Goal: Browse casually: Explore the website without a specific task or goal

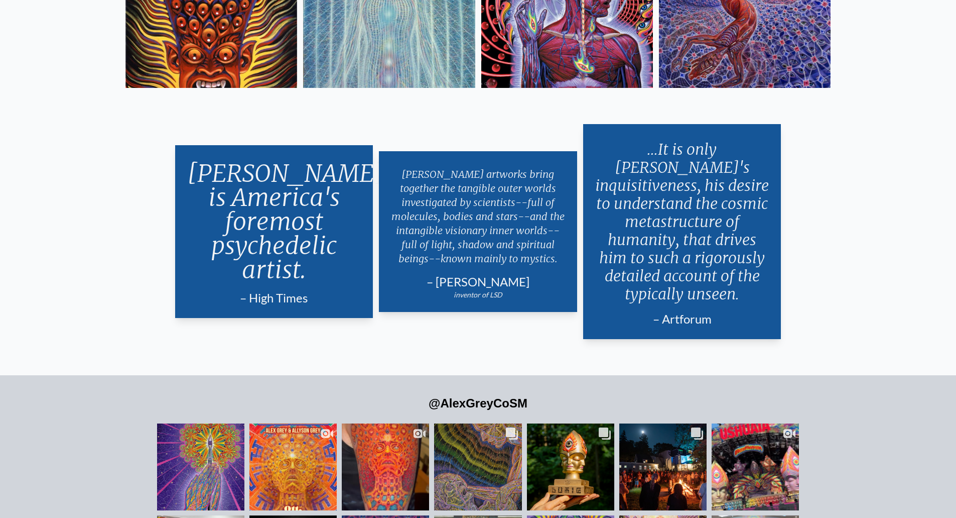
scroll to position [2490, 0]
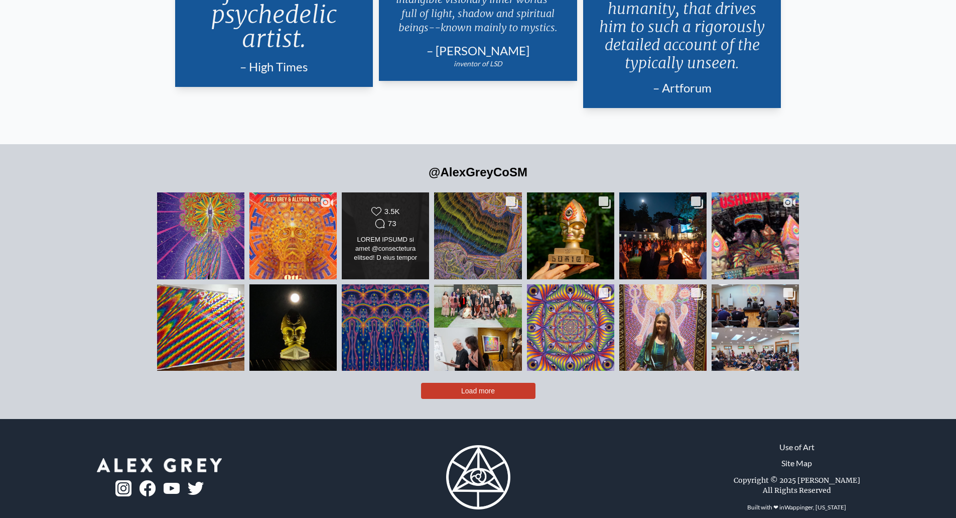
click at [355, 211] on div "Likes Count 3.5K Comments Count 73" at bounding box center [385, 218] width 71 height 24
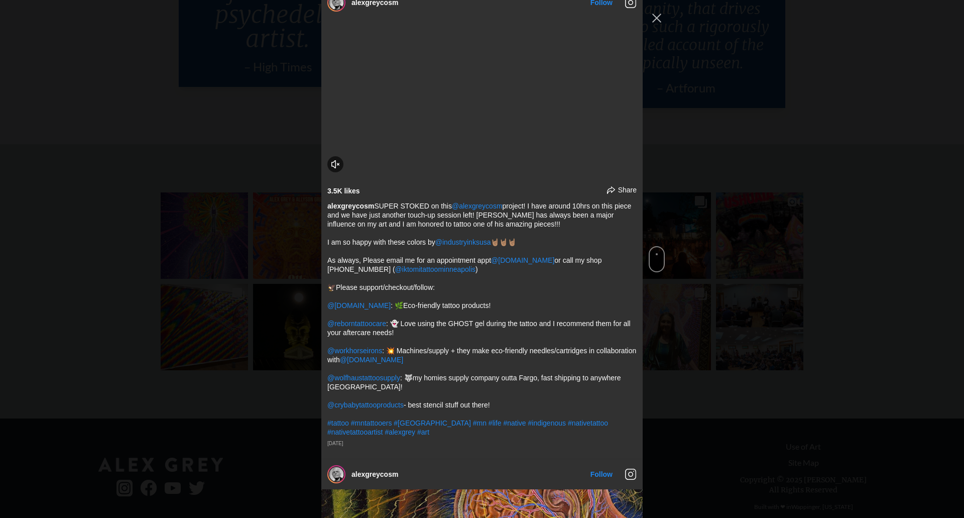
scroll to position [480, 0]
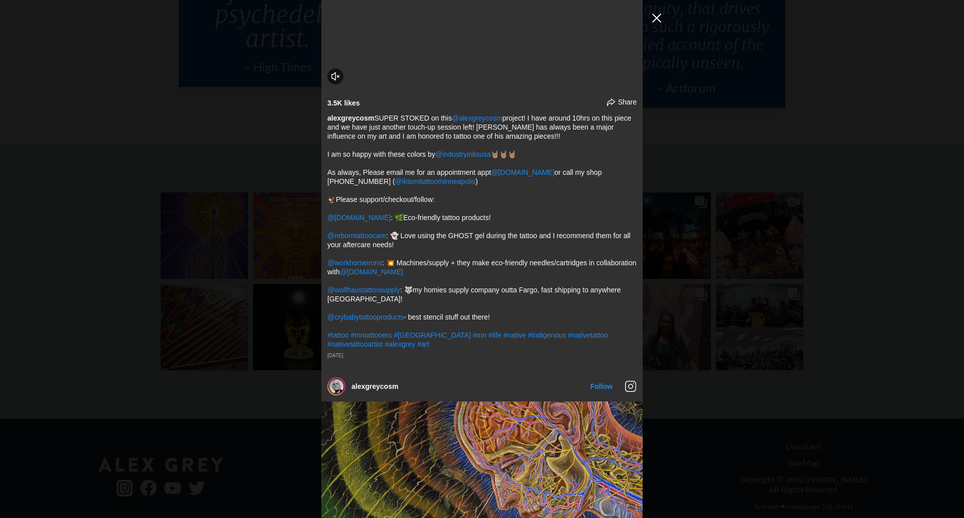
click at [655, 16] on button "Close Instagram Feed Popup" at bounding box center [657, 18] width 16 height 16
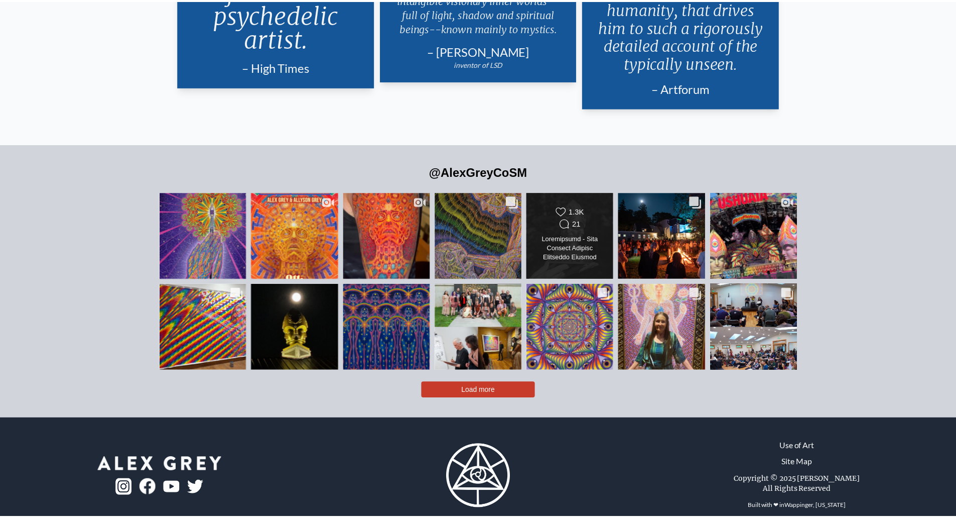
scroll to position [2490, 0]
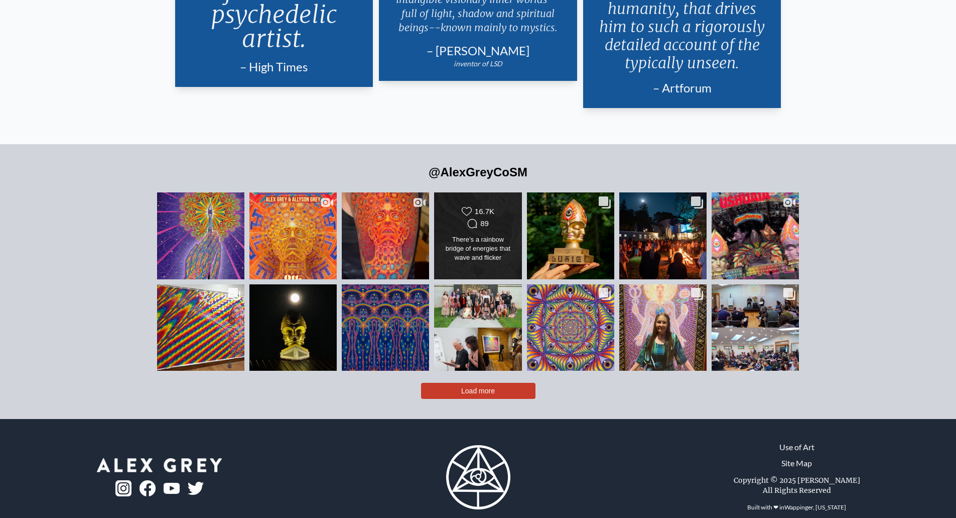
click at [485, 219] on div "89" at bounding box center [484, 223] width 9 height 9
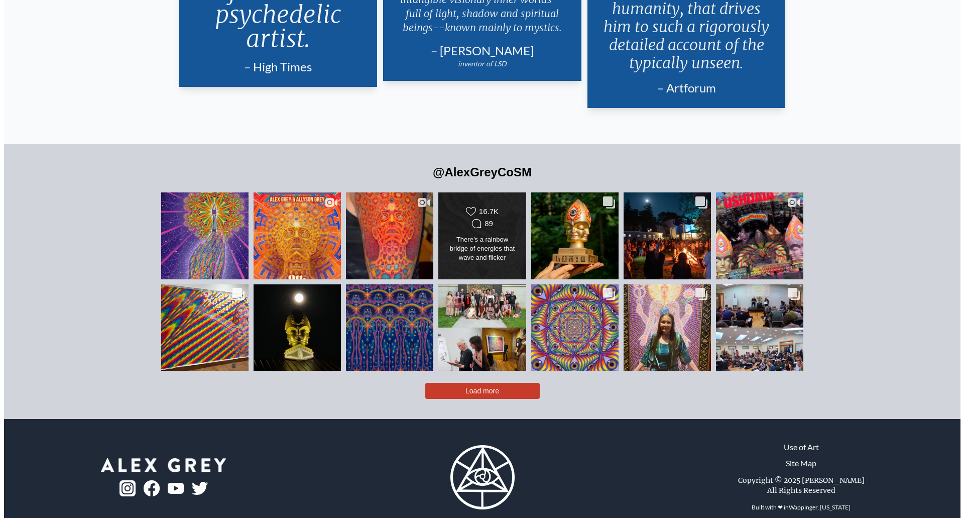
scroll to position [1262, 0]
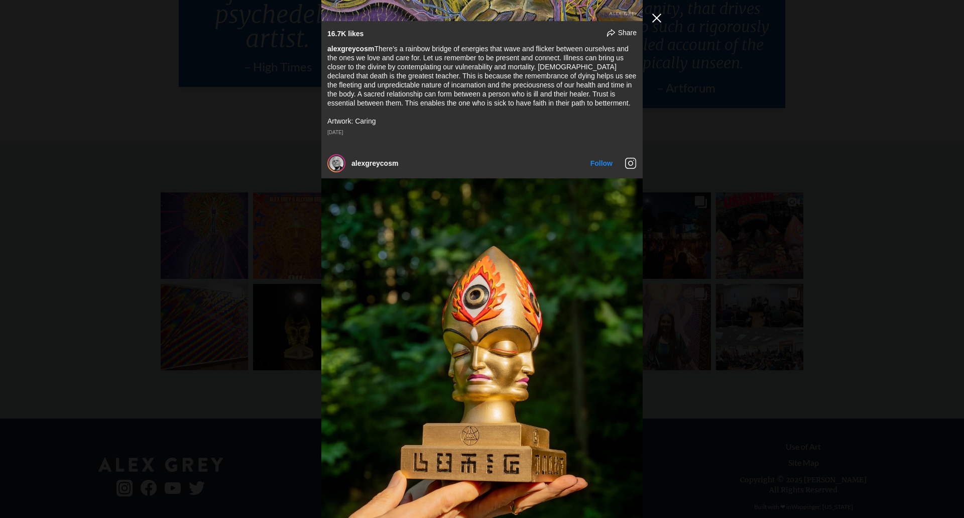
click at [661, 20] on button "Close Instagram Feed Popup" at bounding box center [657, 18] width 16 height 16
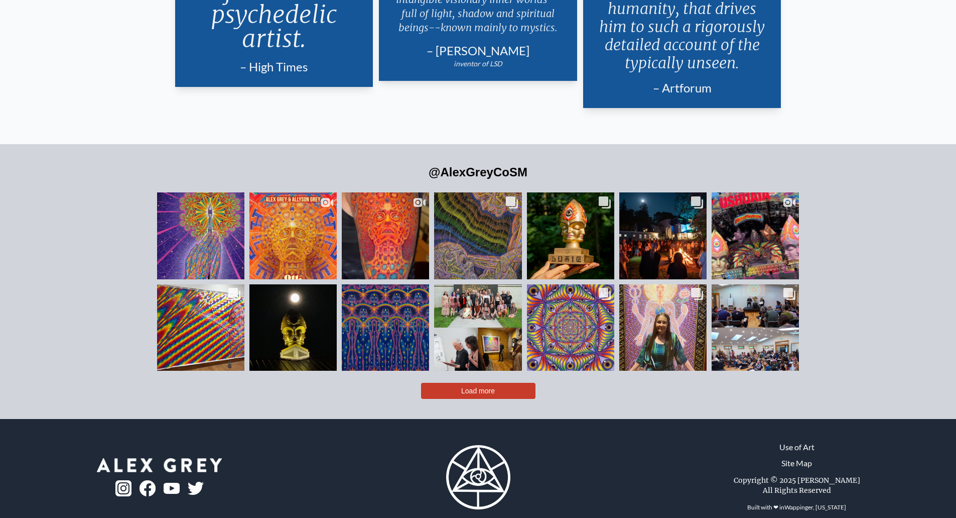
scroll to position [841, 0]
click at [492, 387] on span "Load more" at bounding box center [478, 391] width 34 height 8
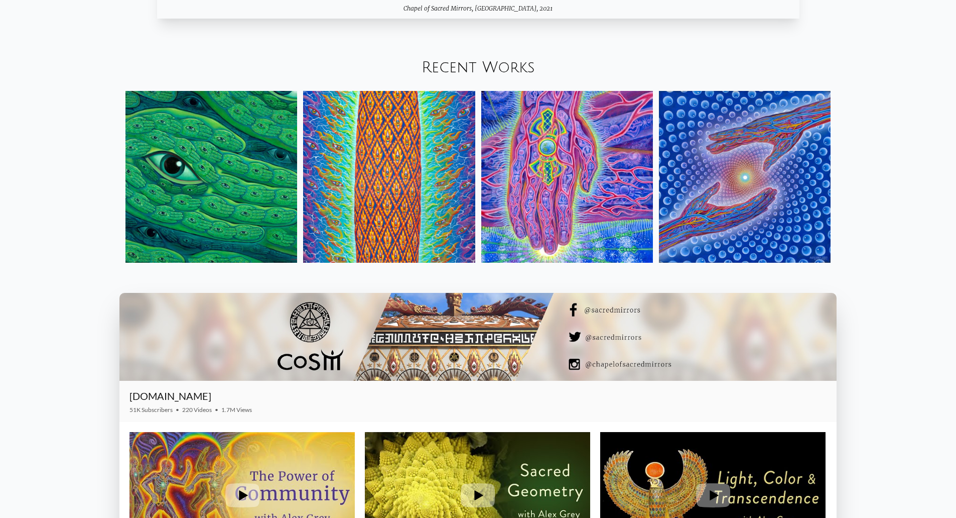
scroll to position [1355, 0]
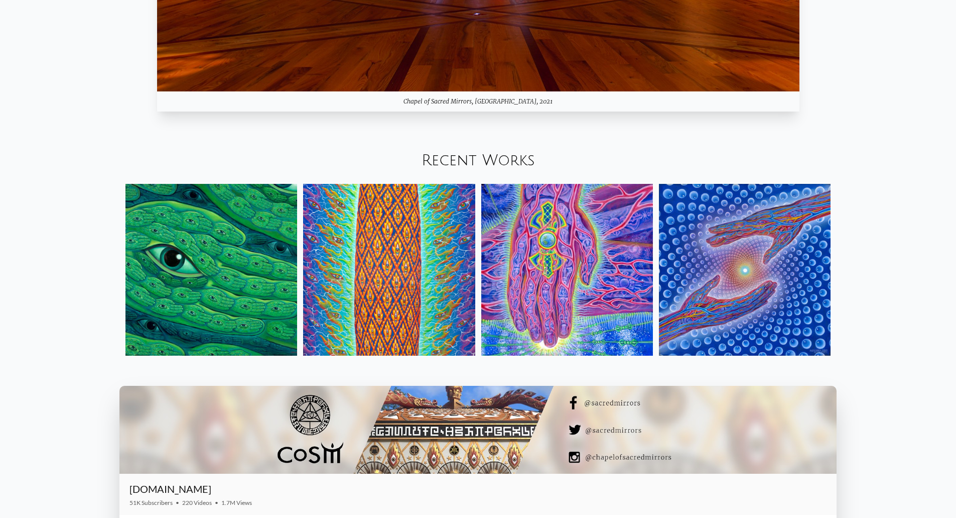
click at [561, 284] on img at bounding box center [567, 270] width 172 height 172
